Goal: Check status: Check status

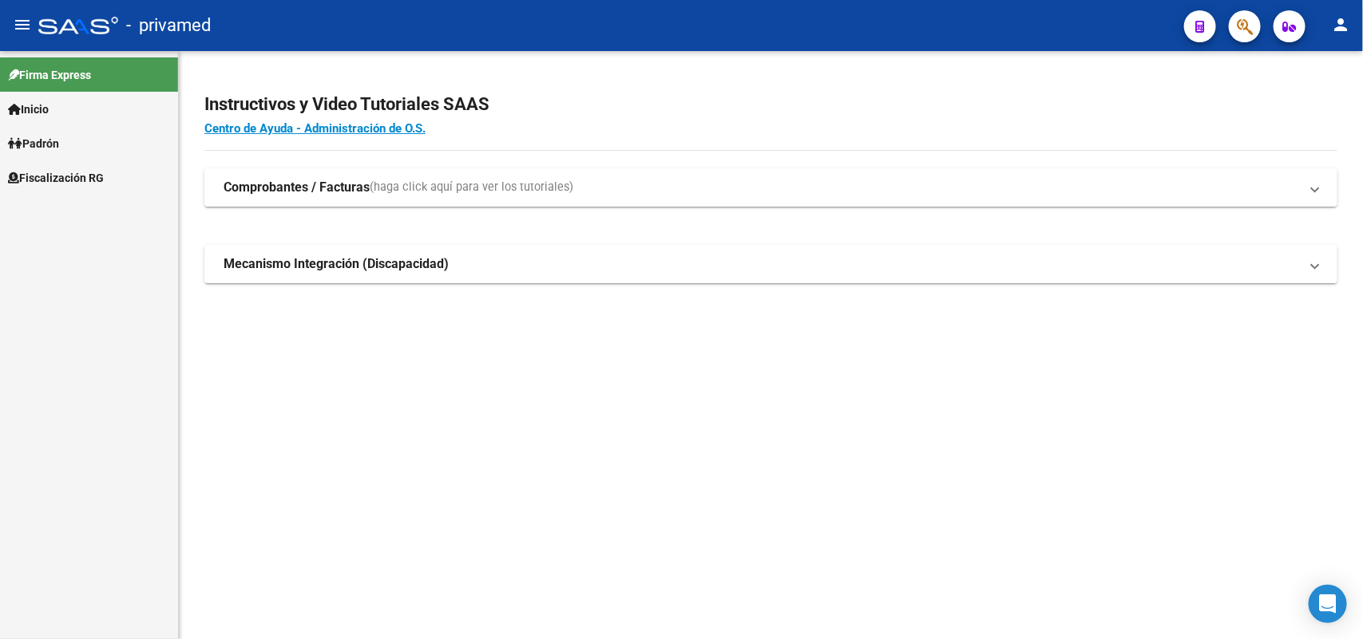
click at [1249, 25] on icon "button" at bounding box center [1245, 27] width 16 height 18
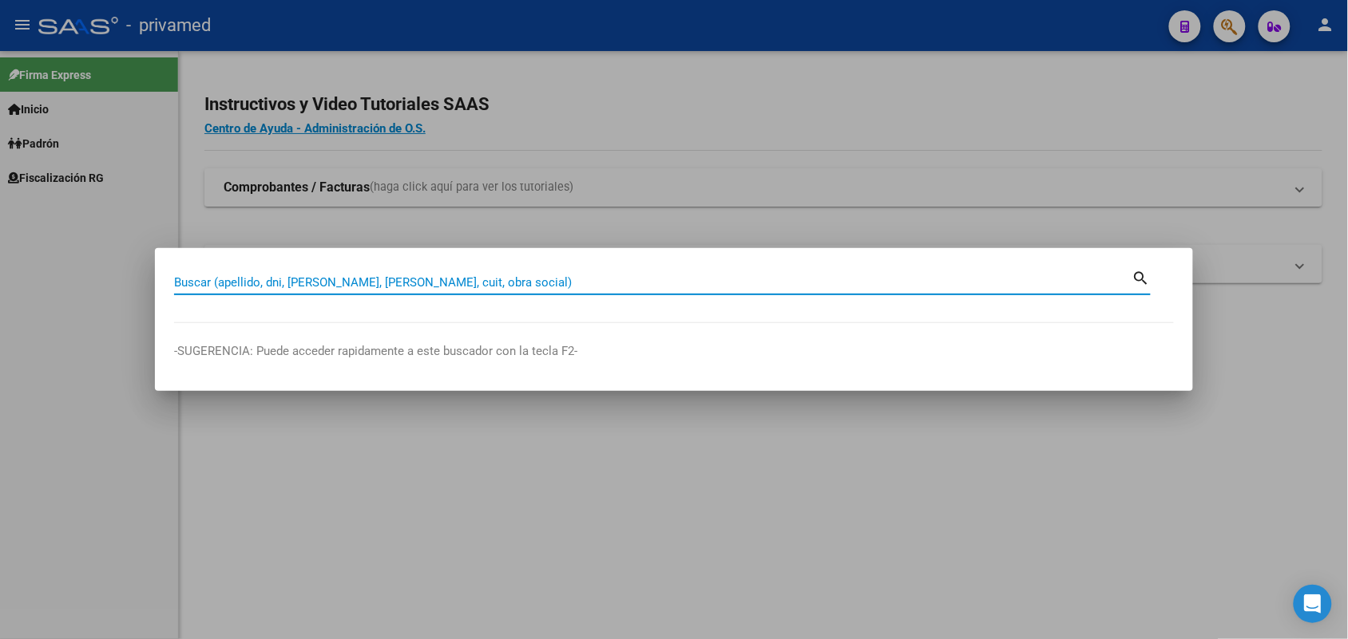
paste input "20333245796"
type input "20333245796"
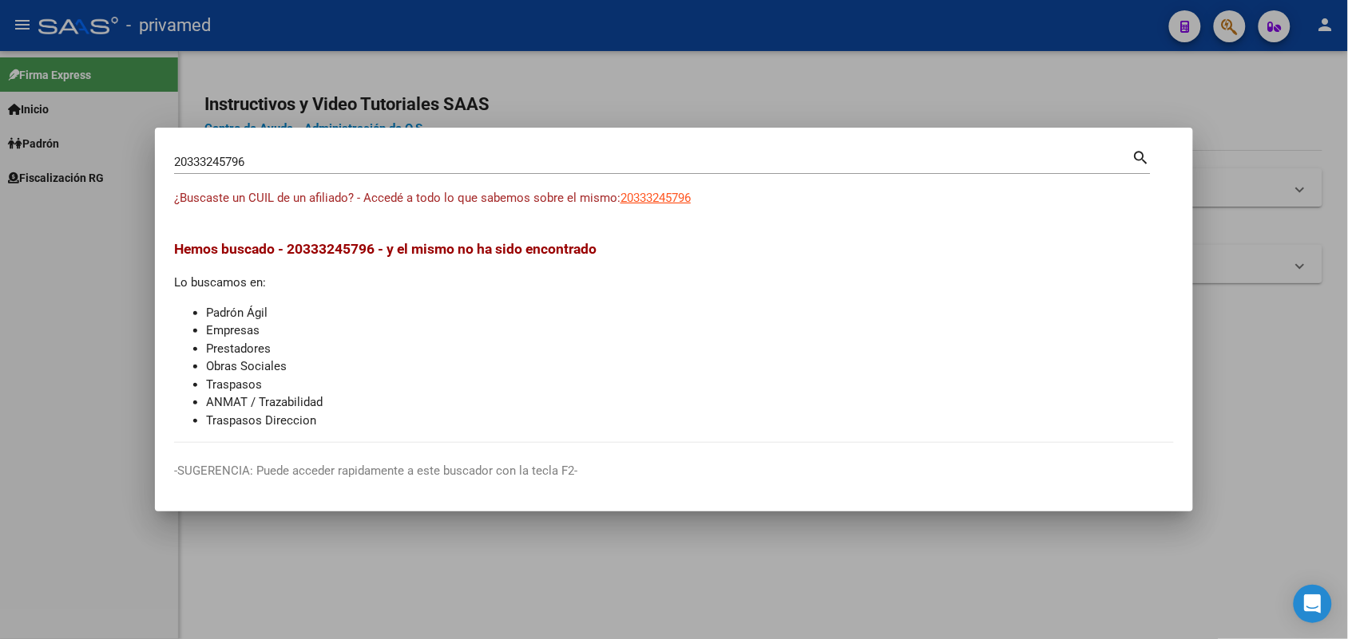
drag, startPoint x: 1250, startPoint y: 337, endPoint x: 1176, endPoint y: 256, distance: 109.6
click at [1251, 337] on div at bounding box center [674, 319] width 1348 height 639
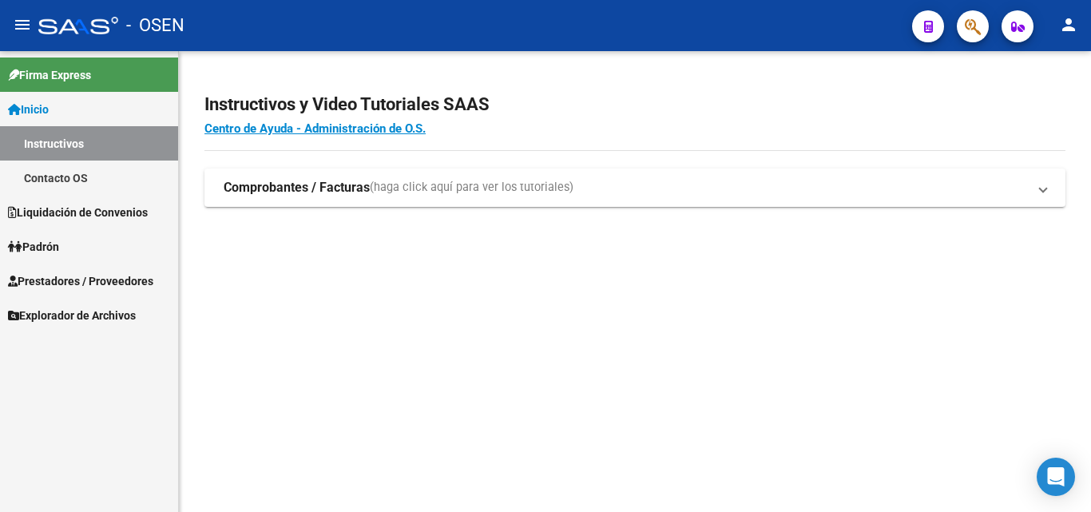
click at [964, 40] on div at bounding box center [966, 26] width 45 height 33
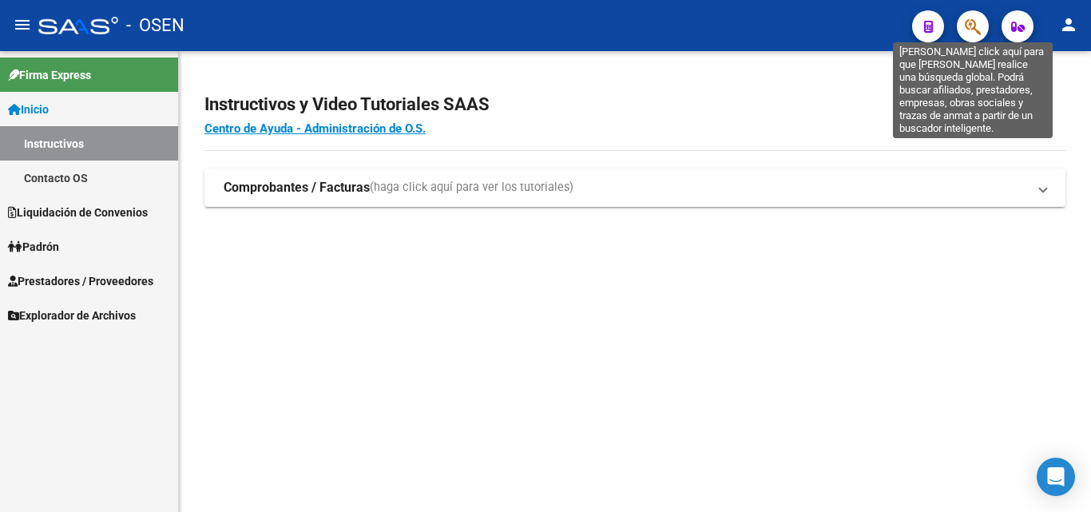
click at [976, 21] on icon "button" at bounding box center [972, 27] width 16 height 18
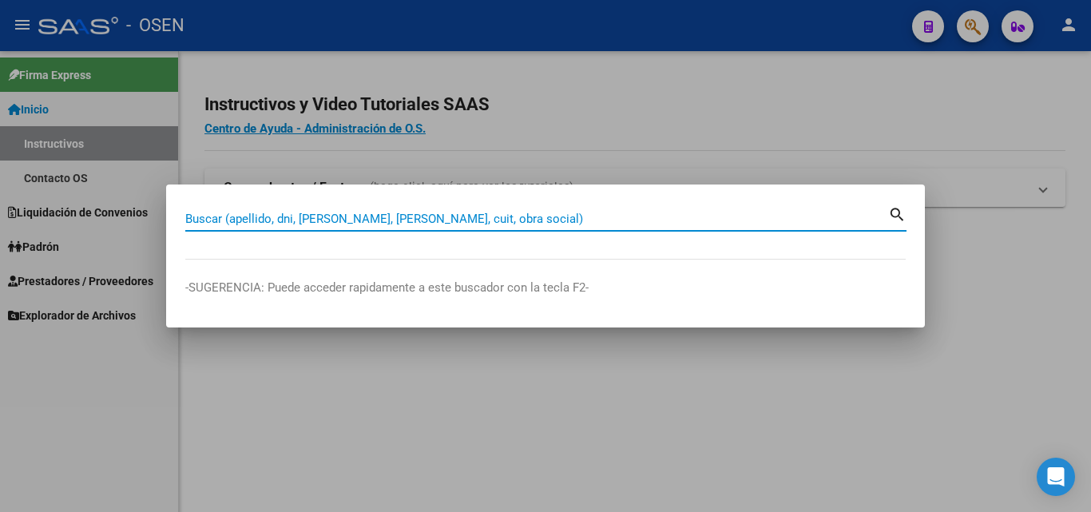
paste input "20333245796"
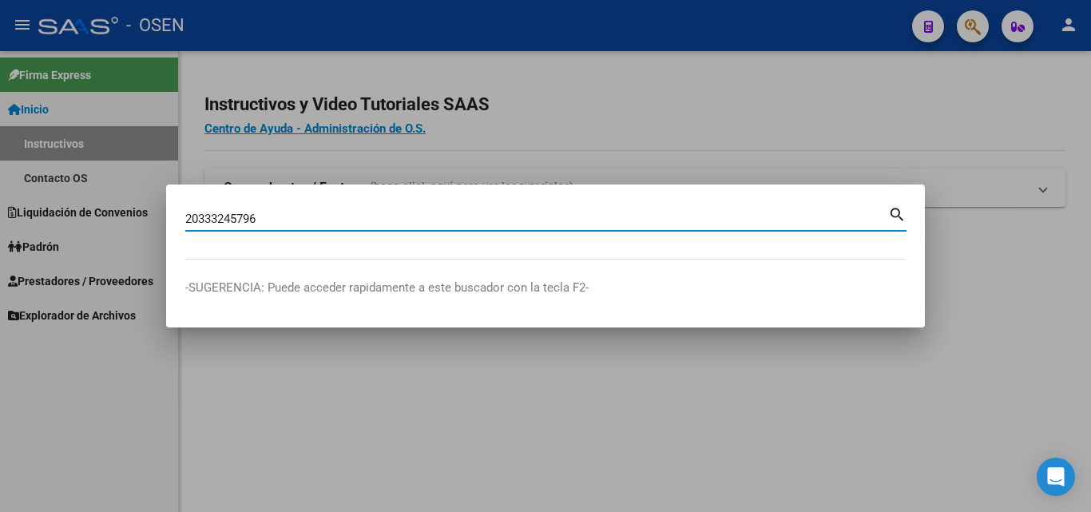
type input "20333245796"
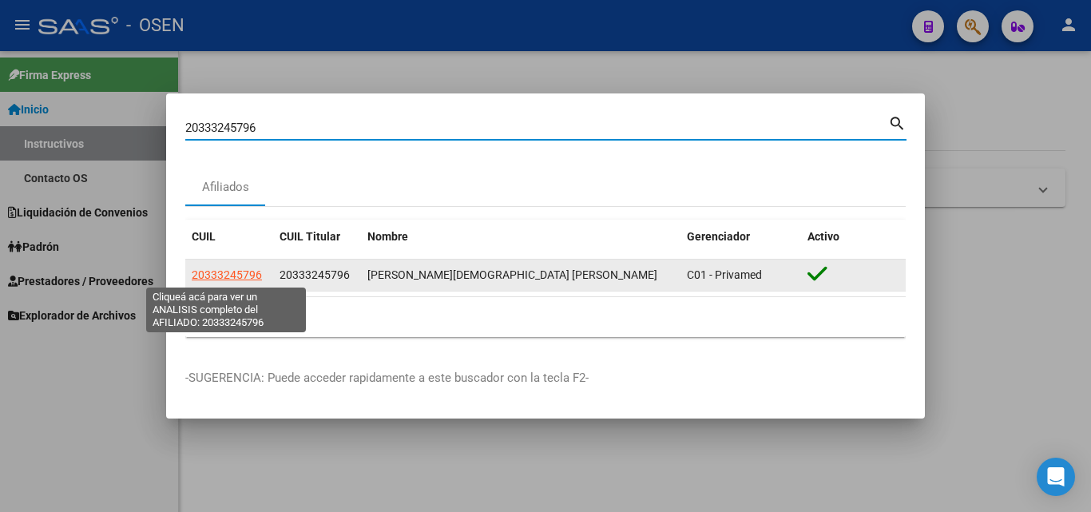
click at [251, 268] on span "20333245796" at bounding box center [227, 274] width 70 height 13
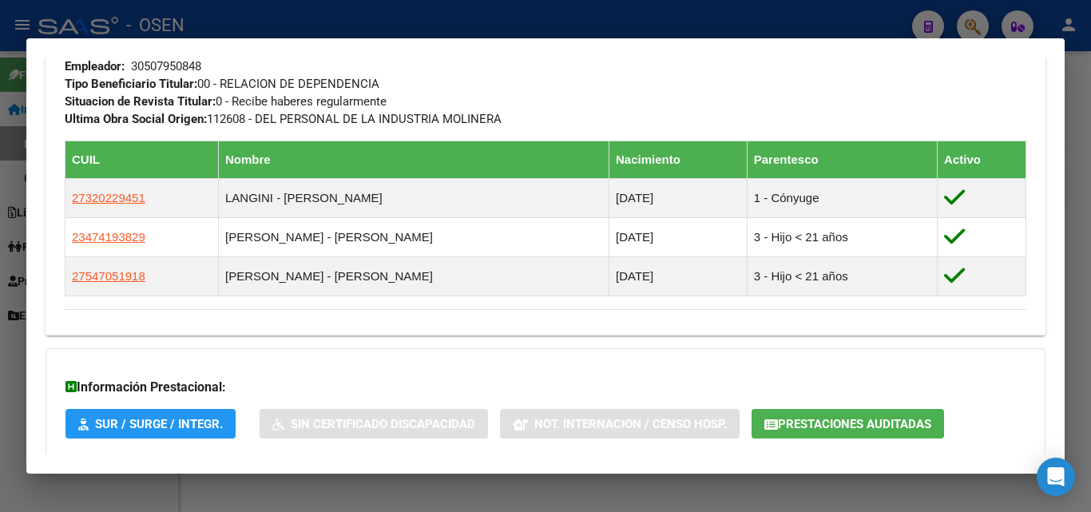
scroll to position [901, 0]
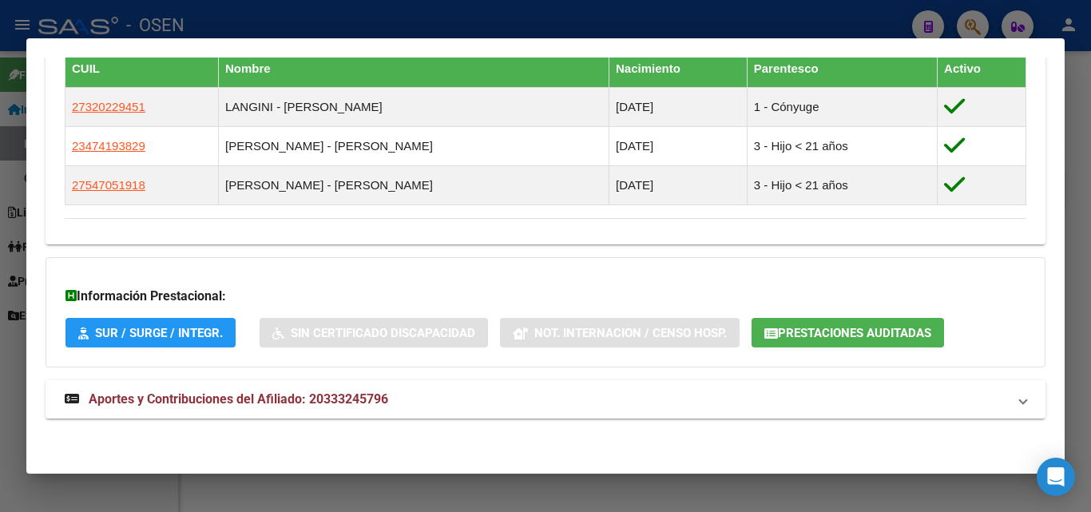
click at [237, 388] on mat-expansion-panel-header "Aportes y Contribuciones del Afiliado: 20333245796" at bounding box center [545, 399] width 999 height 38
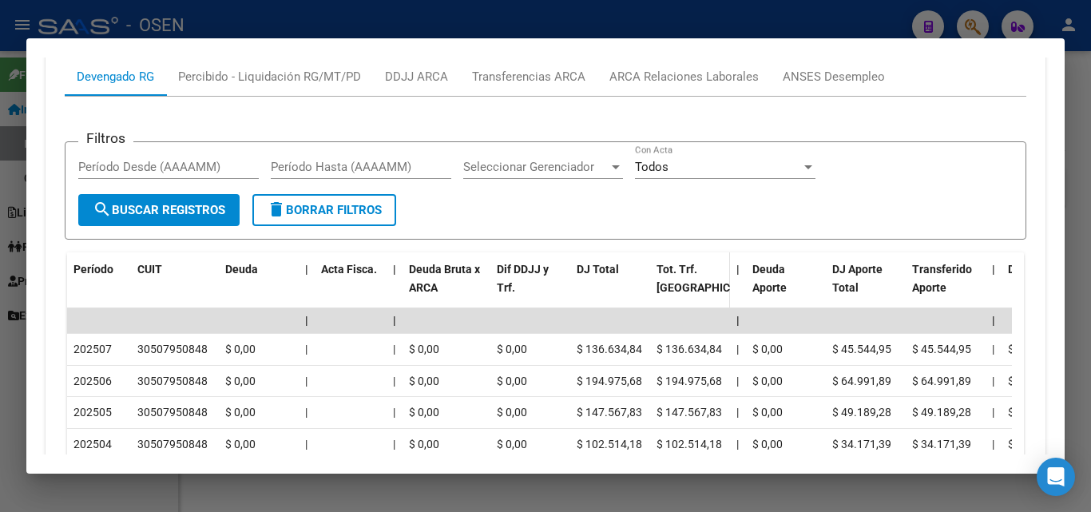
scroll to position [1474, 0]
